Goal: Task Accomplishment & Management: Use online tool/utility

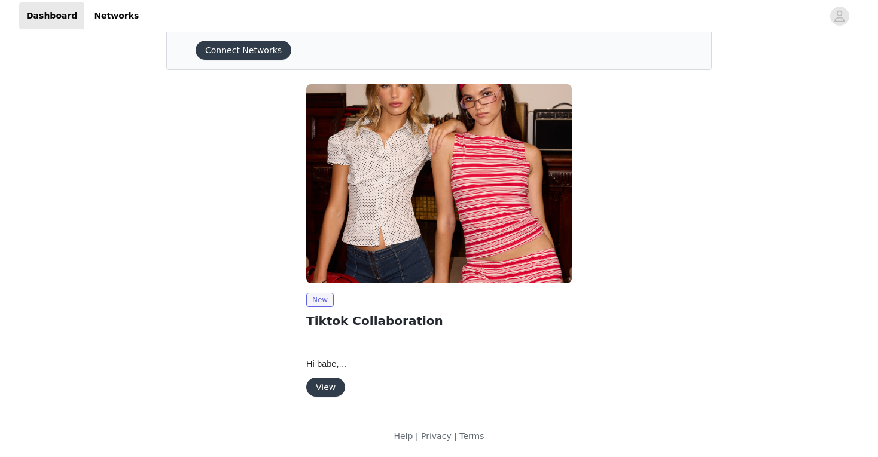
scroll to position [50, 0]
click at [323, 392] on button "View" at bounding box center [325, 387] width 39 height 19
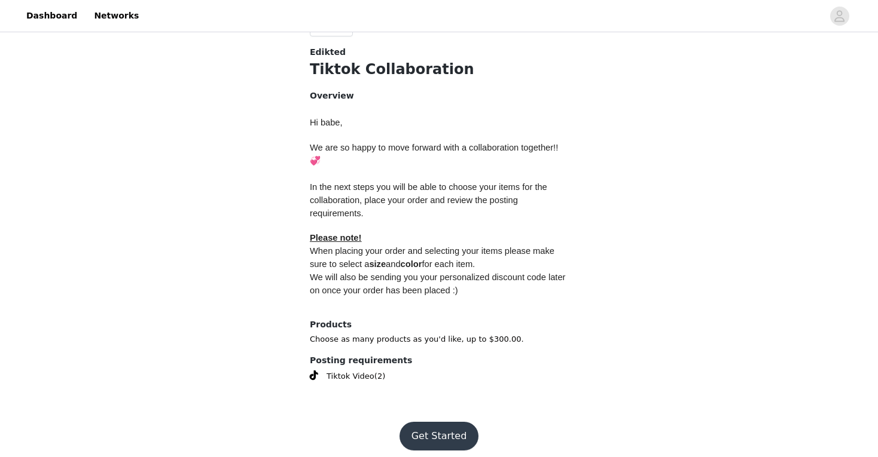
scroll to position [452, 0]
click at [426, 428] on button "Get Started" at bounding box center [439, 437] width 80 height 29
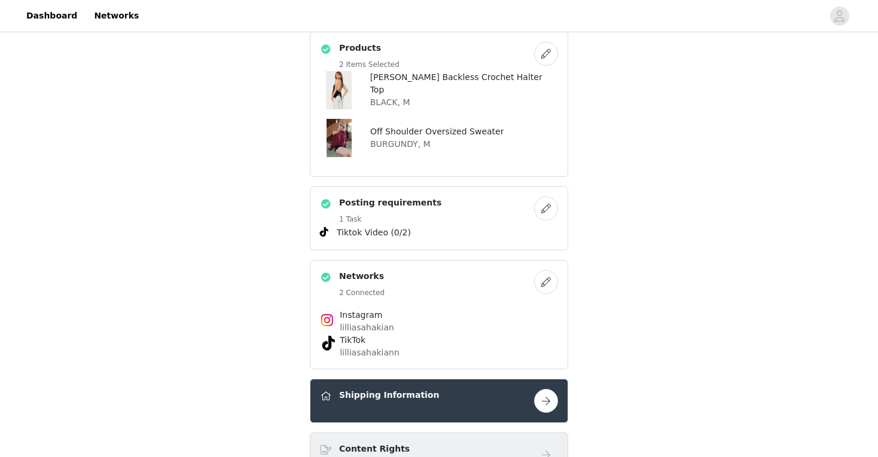
scroll to position [463, 0]
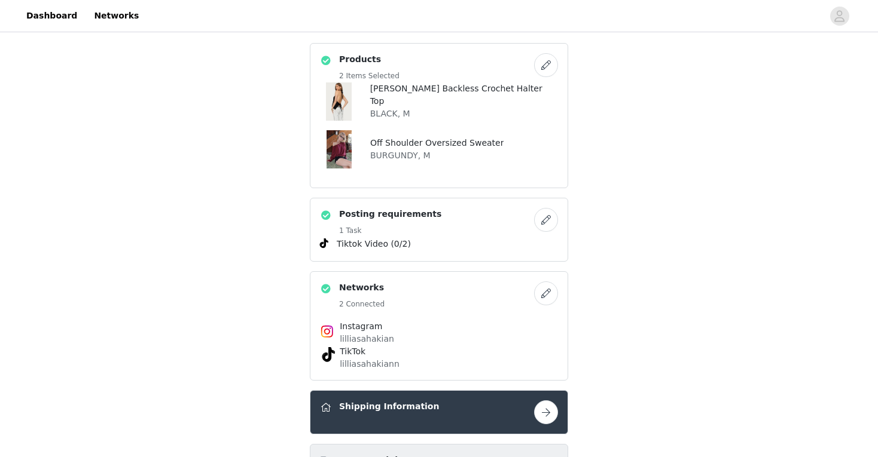
click at [554, 63] on button "button" at bounding box center [546, 65] width 24 height 24
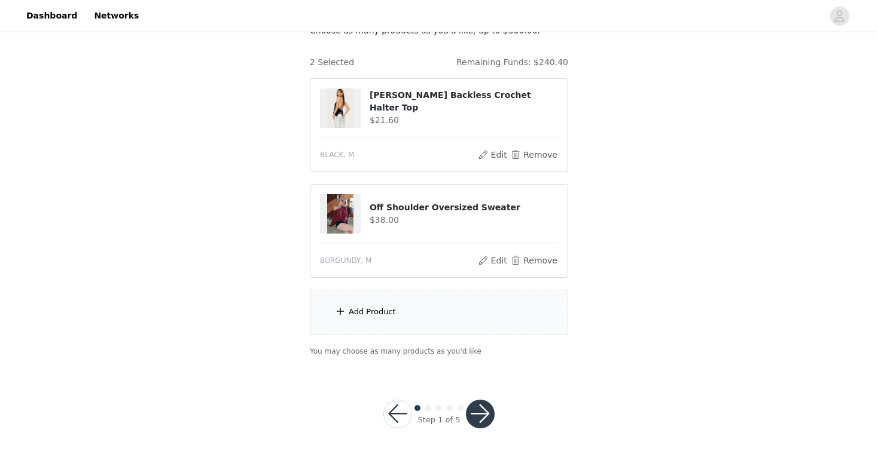
scroll to position [59, 0]
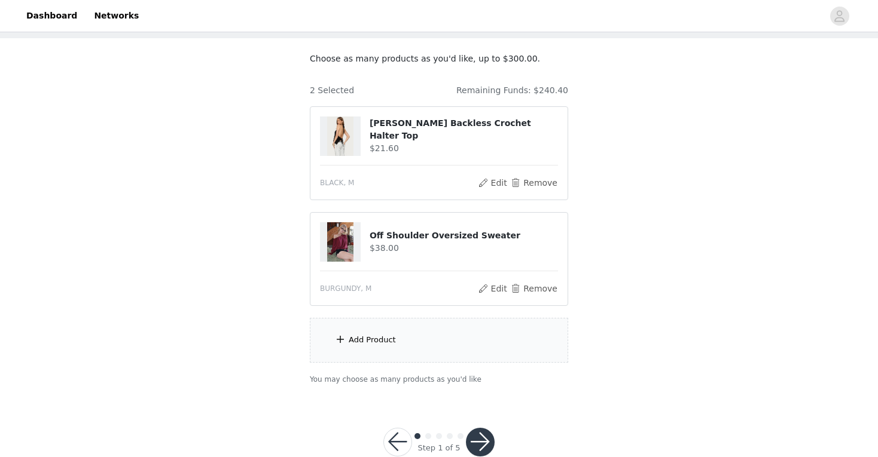
click at [398, 442] on button "button" at bounding box center [397, 442] width 29 height 29
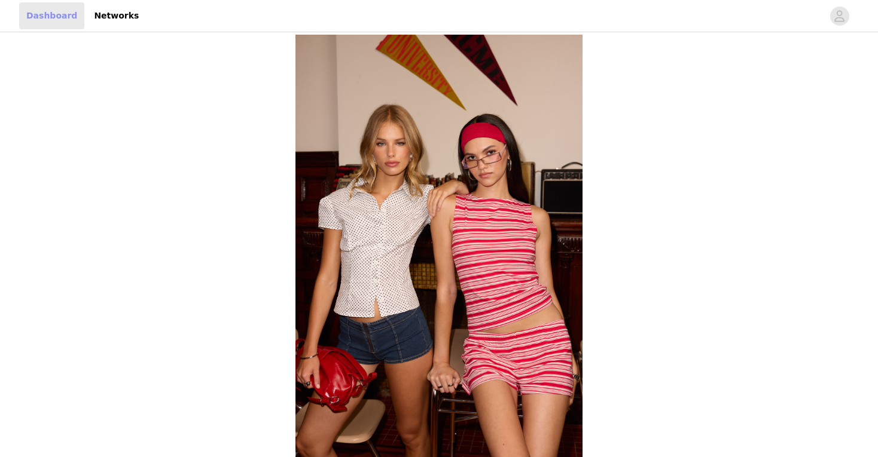
click at [60, 20] on link "Dashboard" at bounding box center [51, 15] width 65 height 27
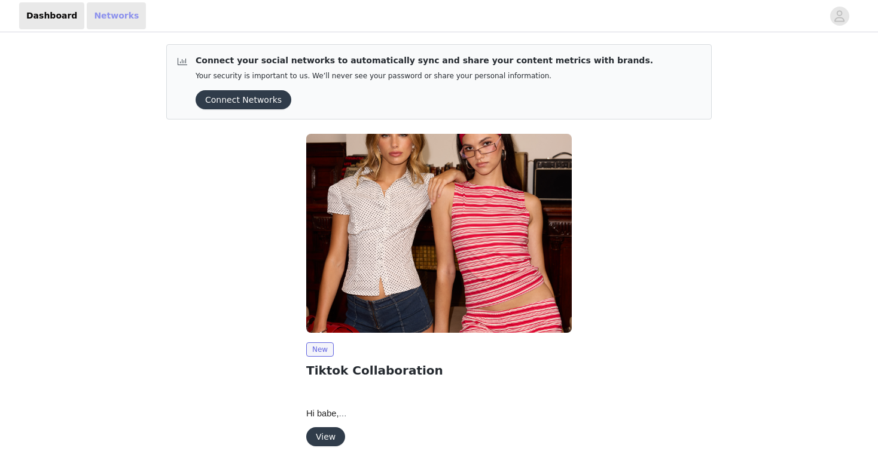
click at [110, 17] on link "Networks" at bounding box center [116, 15] width 59 height 27
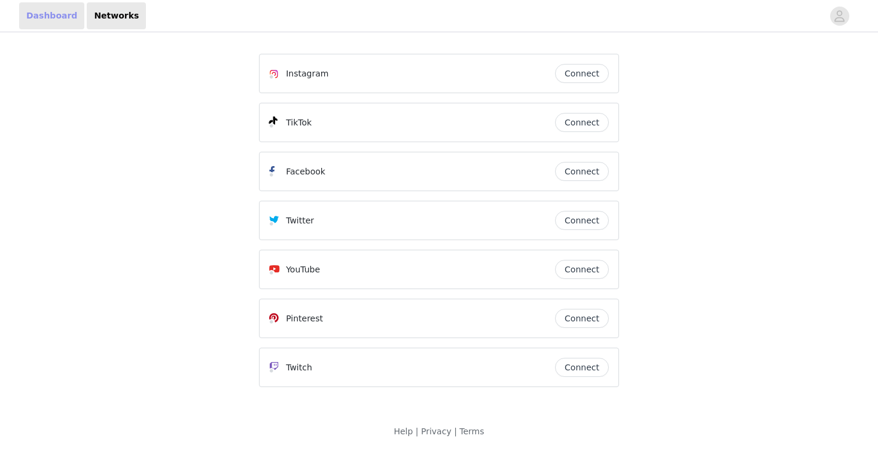
click at [48, 16] on link "Dashboard" at bounding box center [51, 15] width 65 height 27
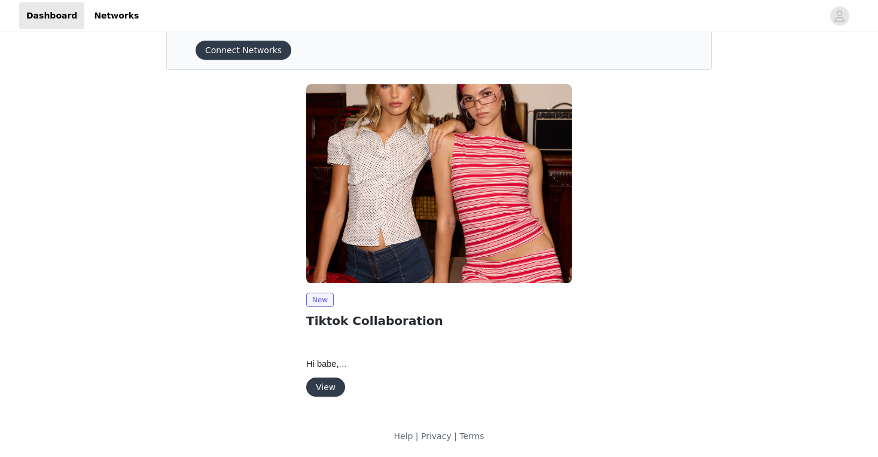
scroll to position [50, 0]
click at [328, 383] on button "View" at bounding box center [325, 387] width 39 height 19
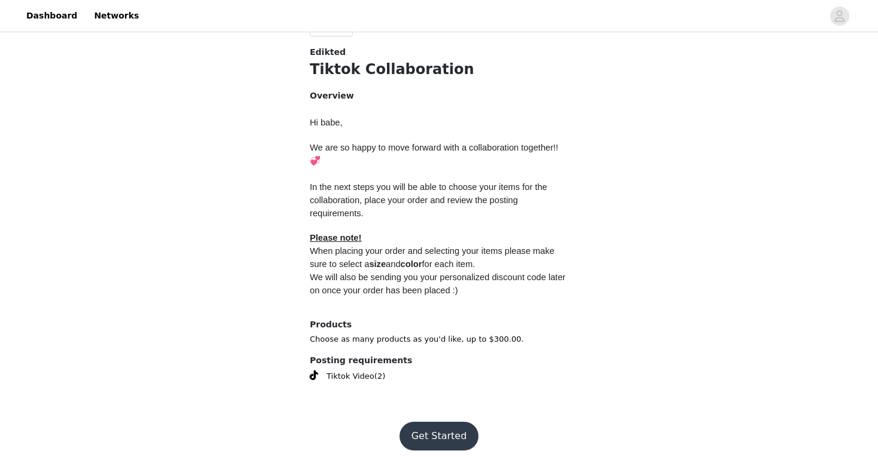
scroll to position [452, 0]
click at [432, 431] on button "Get Started" at bounding box center [439, 437] width 80 height 29
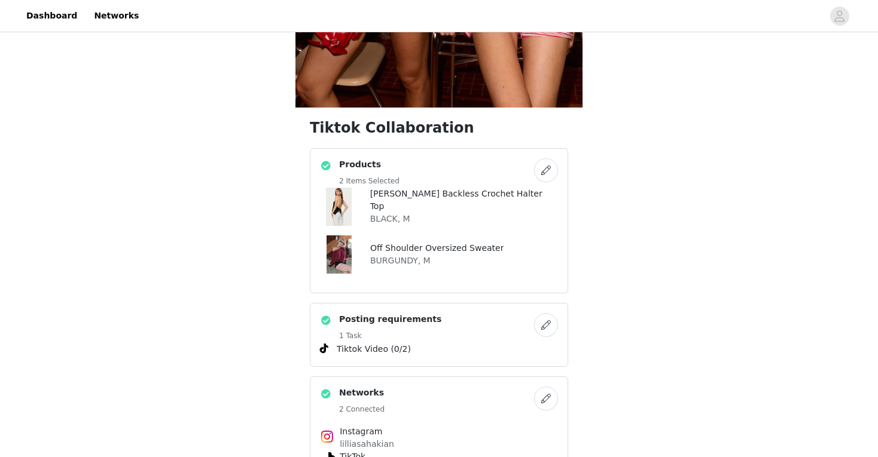
scroll to position [371, 0]
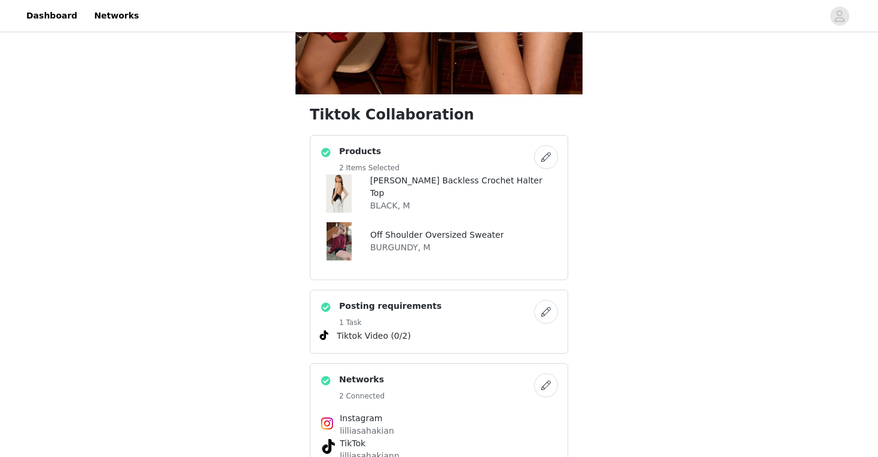
click at [548, 155] on button "button" at bounding box center [546, 157] width 24 height 24
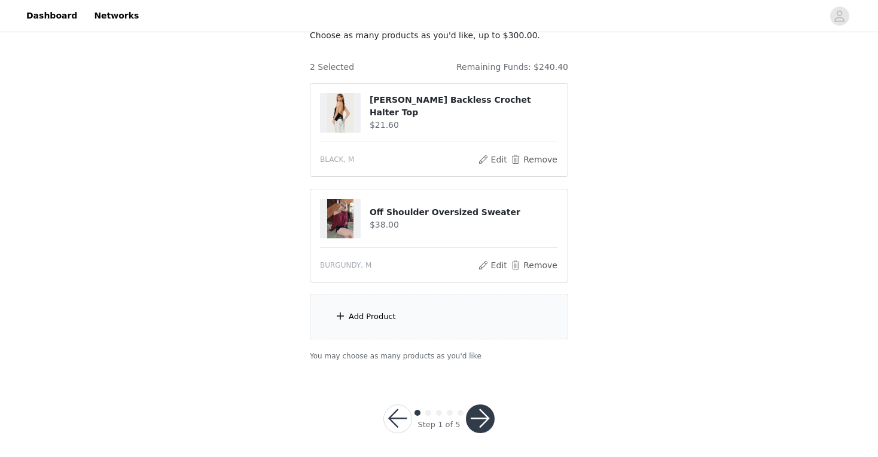
scroll to position [81, 0]
click at [410, 319] on div "Add Product" at bounding box center [439, 317] width 258 height 45
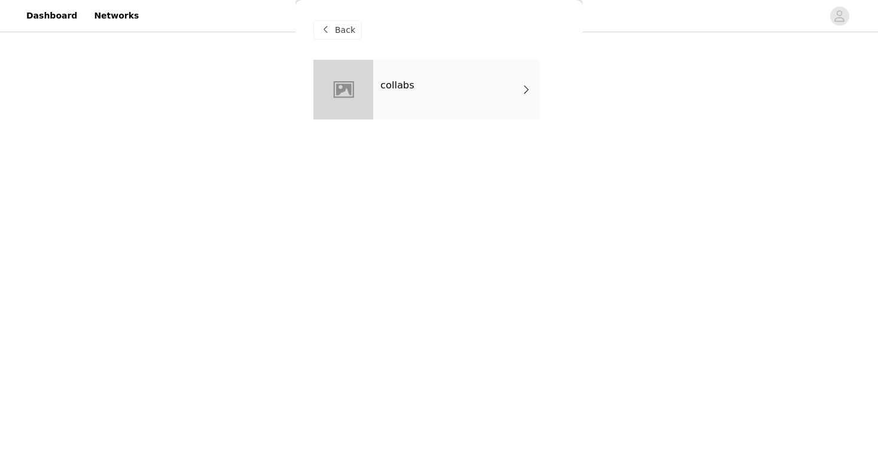
click at [457, 86] on div "collabs" at bounding box center [456, 90] width 166 height 60
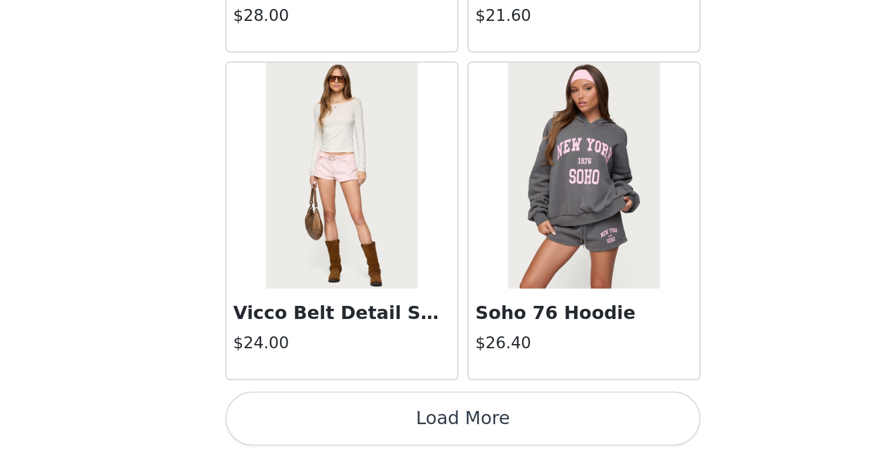
scroll to position [86, 0]
click at [313, 423] on button "Load More" at bounding box center [438, 437] width 251 height 29
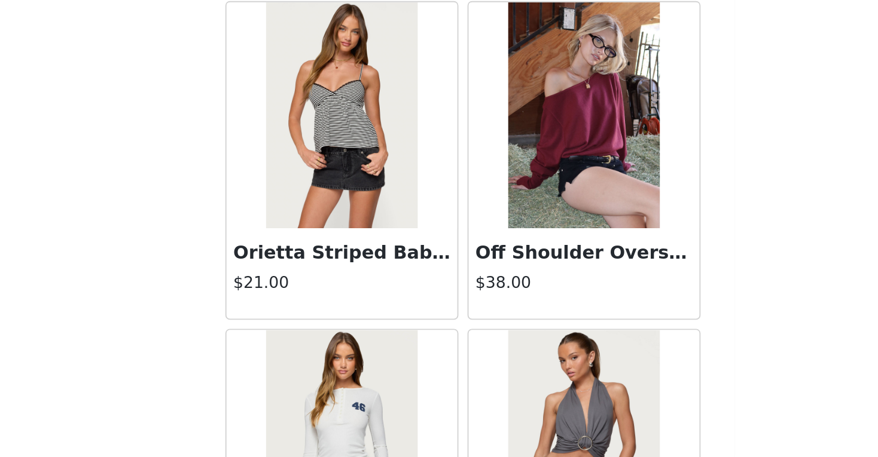
scroll to position [2447, 0]
